Goal: Information Seeking & Learning: Learn about a topic

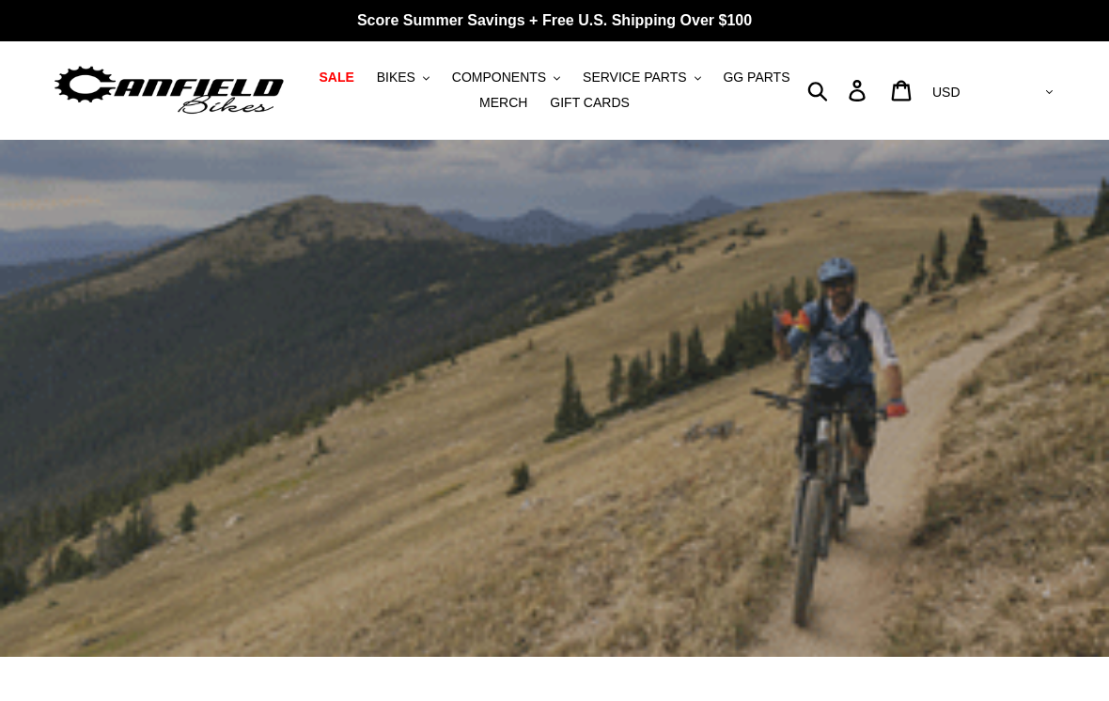
click at [406, 78] on span "BIKES" at bounding box center [396, 78] width 39 height 16
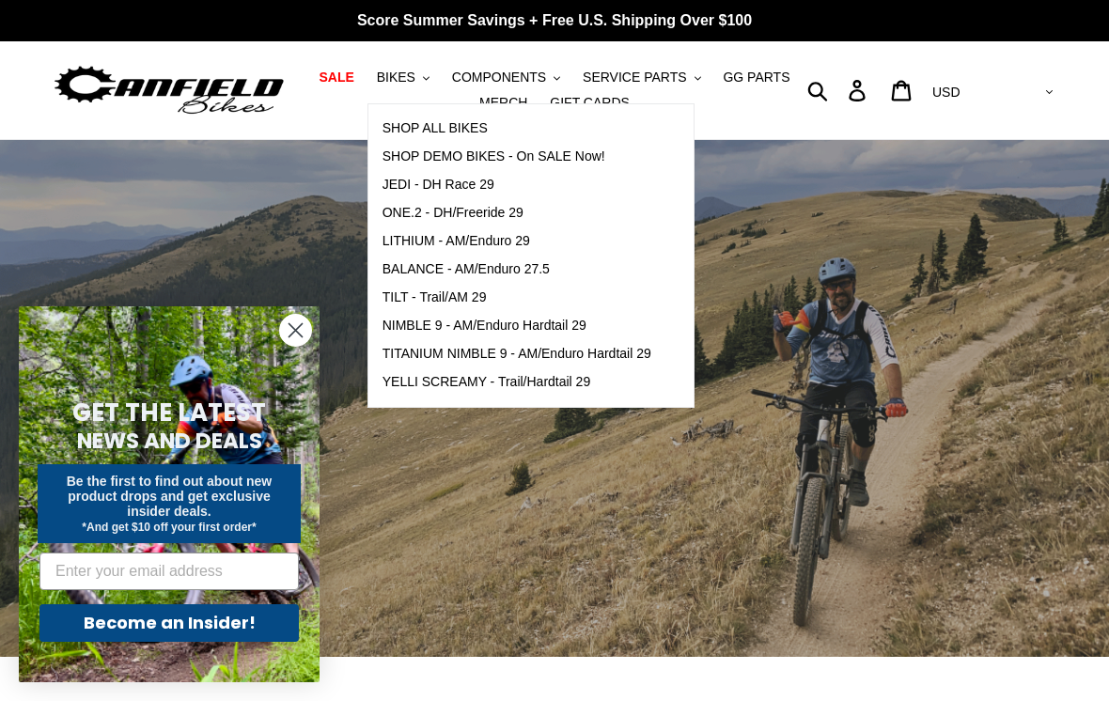
click at [404, 327] on span "NIMBLE 9 - AM/Enduro Hardtail 29" at bounding box center [485, 326] width 204 height 16
click at [414, 378] on span "YELLI SCREAMY - Trail/Hardtail 29" at bounding box center [487, 382] width 209 height 16
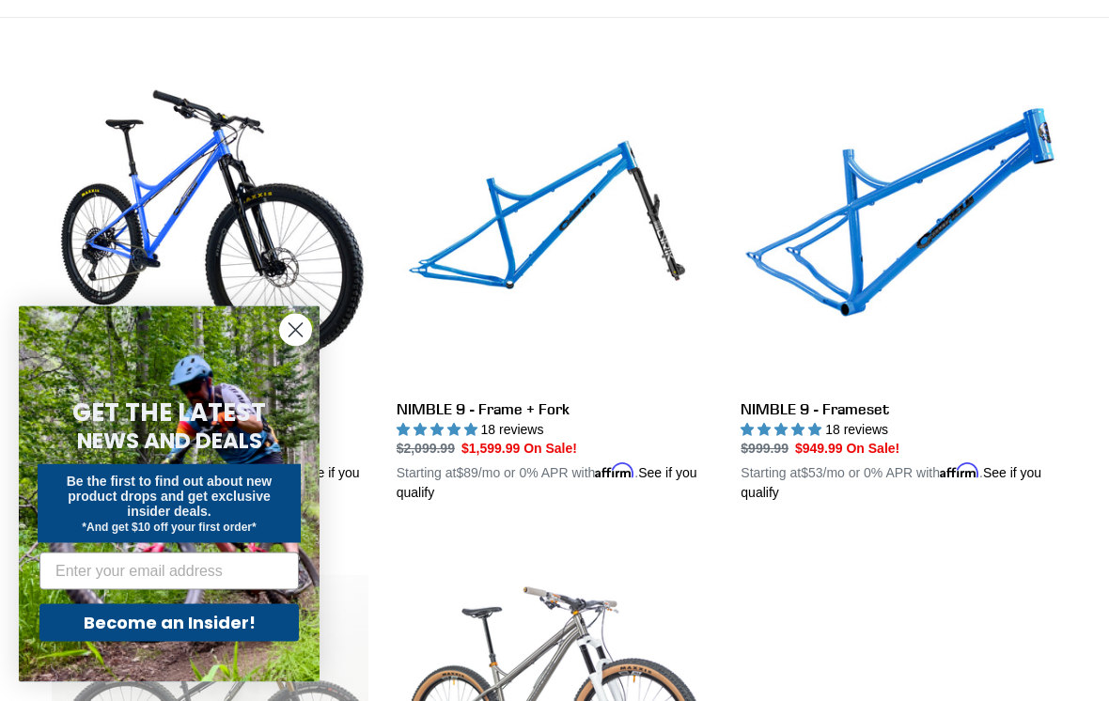
scroll to position [491, 0]
click at [299, 346] on circle "Close dialog" at bounding box center [295, 330] width 31 height 31
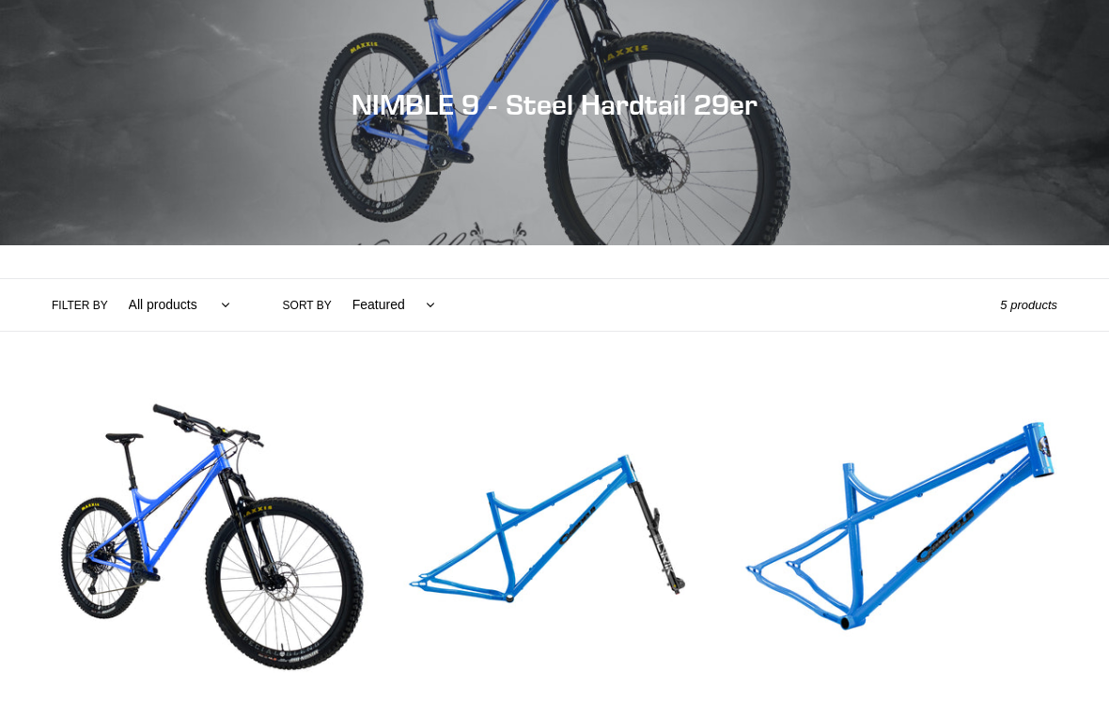
scroll to position [176, 0]
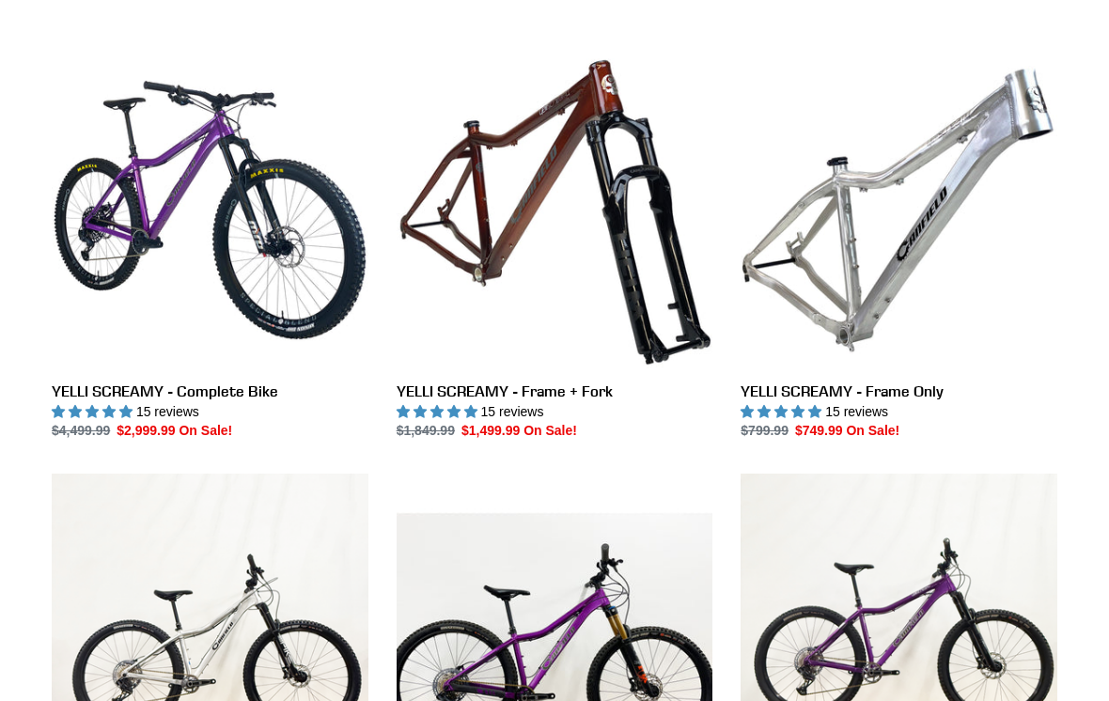
scroll to position [509, 0]
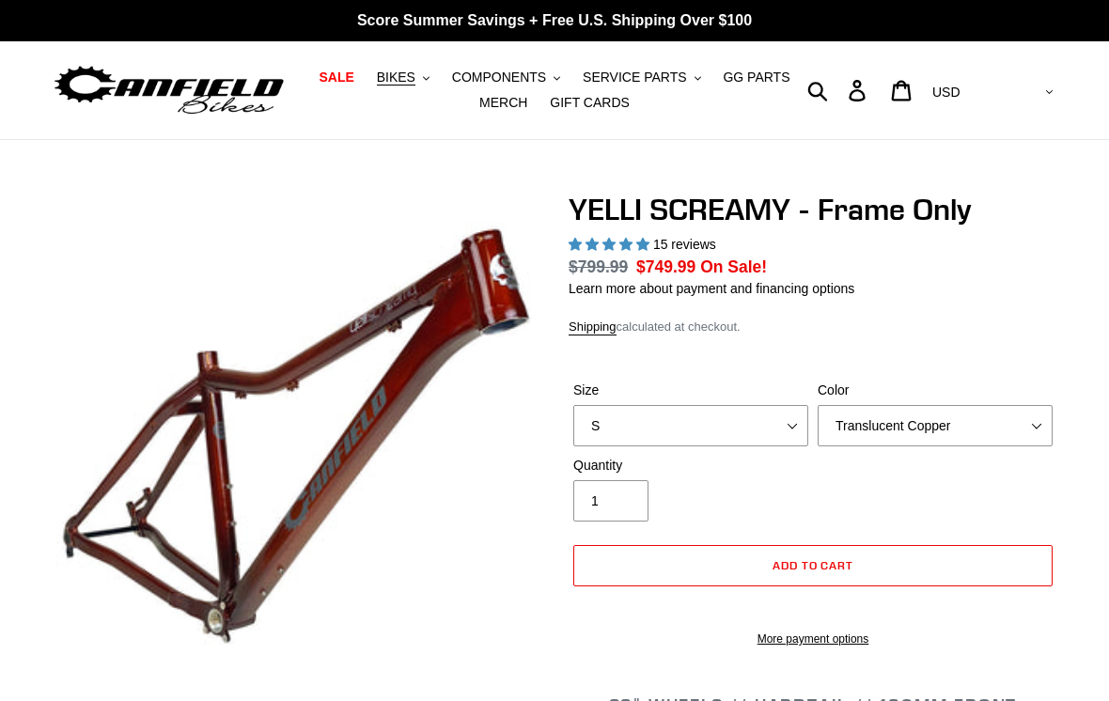
select select "highest-rating"
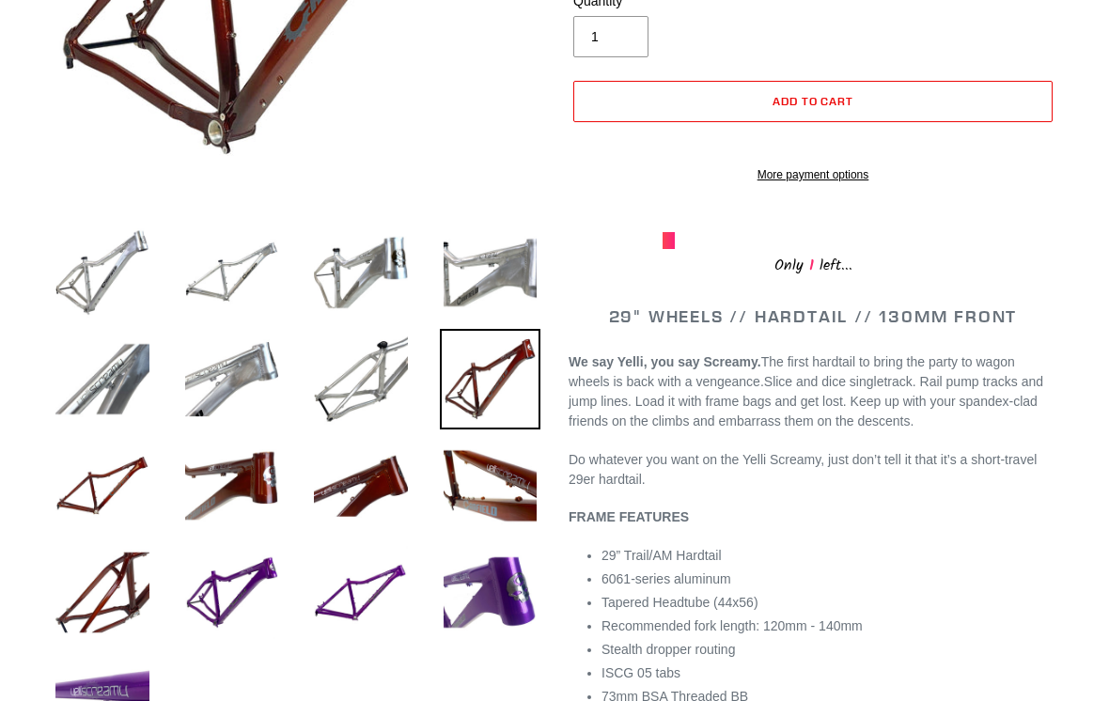
scroll to position [490, 0]
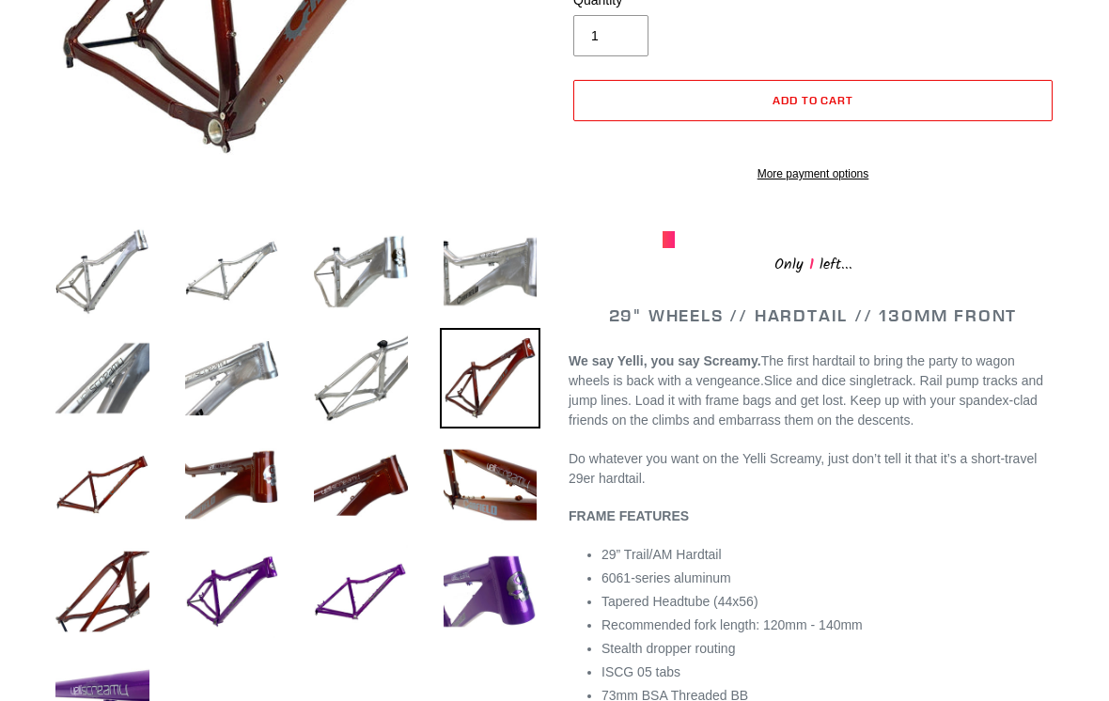
click at [986, 386] on span "The first hardtail to bring the party to wagon wheels is back with a vengeance." at bounding box center [792, 370] width 446 height 35
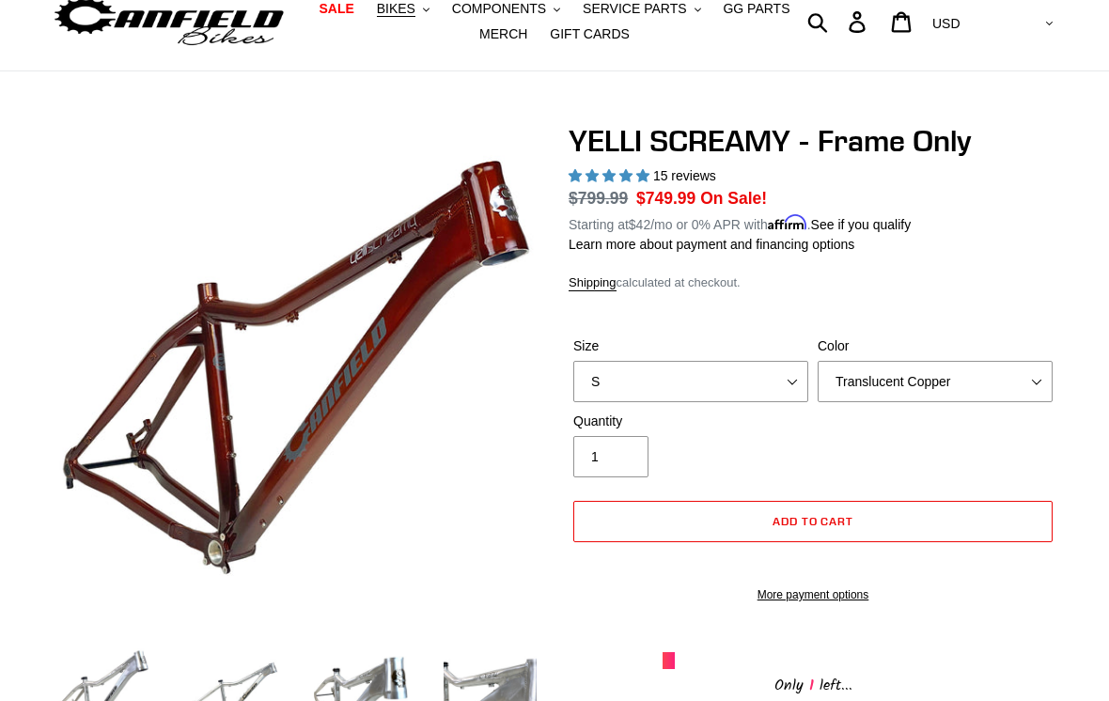
scroll to position [0, 0]
